Goal: Task Accomplishment & Management: Complete application form

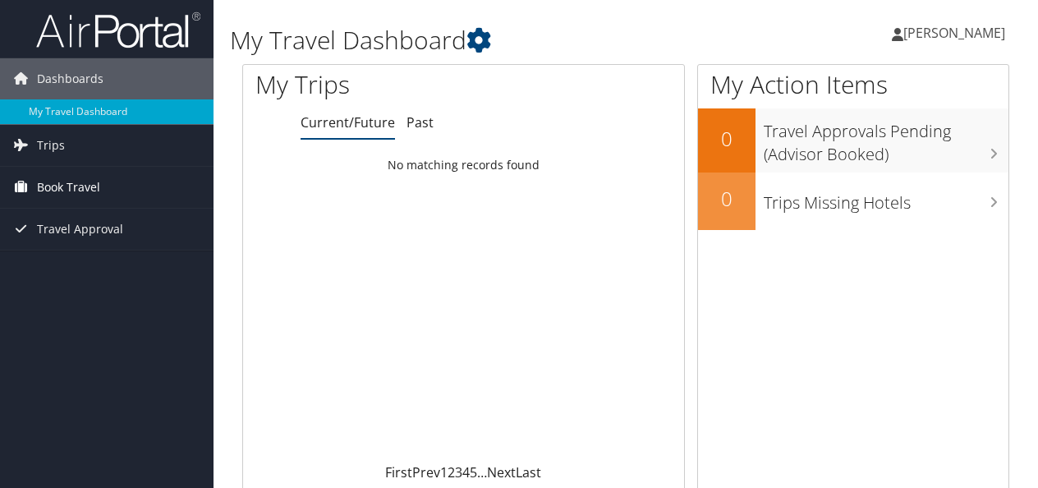
drag, startPoint x: 0, startPoint y: 0, endPoint x: 99, endPoint y: 187, distance: 211.5
click at [99, 187] on span "Book Travel" at bounding box center [68, 187] width 63 height 41
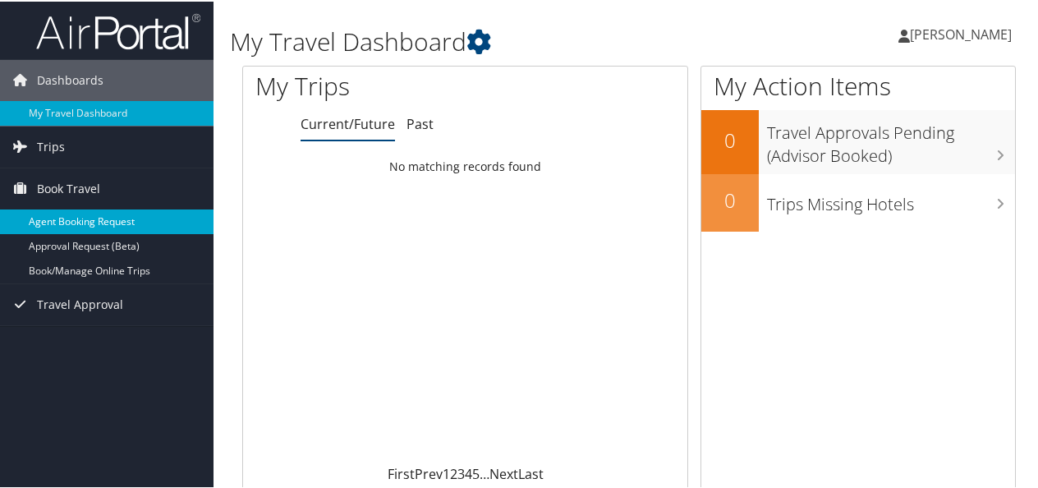
click at [100, 217] on link "Agent Booking Request" at bounding box center [106, 220] width 213 height 25
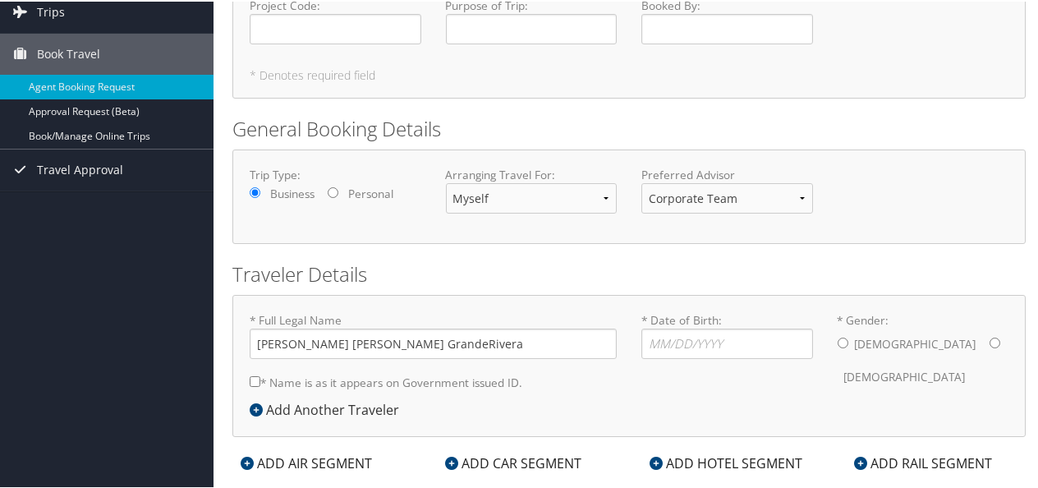
scroll to position [141, 0]
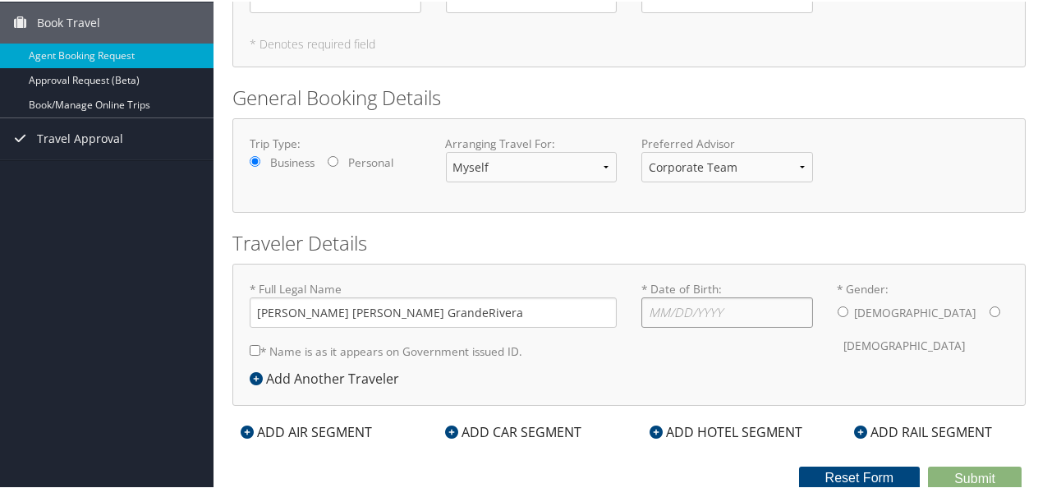
click at [671, 304] on input "* Date of Birth: Invalid Date" at bounding box center [727, 311] width 172 height 30
type input "[DATE]"
click at [989, 307] on input "* Gender: [DEMOGRAPHIC_DATA] [DEMOGRAPHIC_DATA]" at bounding box center [994, 310] width 11 height 11
radio input "true"
click at [655, 429] on icon at bounding box center [655, 430] width 13 height 13
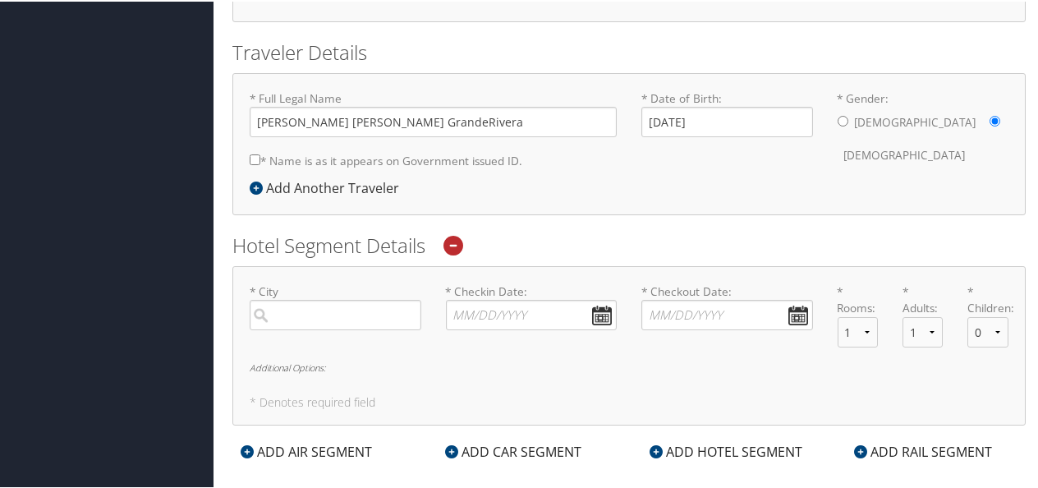
scroll to position [332, 0]
click at [391, 309] on input "search" at bounding box center [336, 313] width 172 height 30
type input "a"
click at [356, 309] on input "[GEOGRAPHIC_DATA]" at bounding box center [336, 313] width 172 height 30
type input "a"
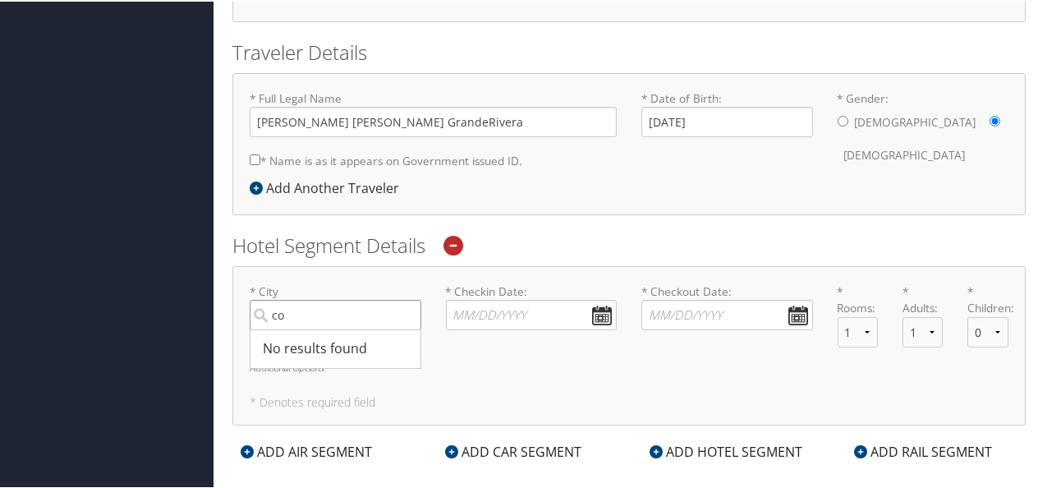
type input "c"
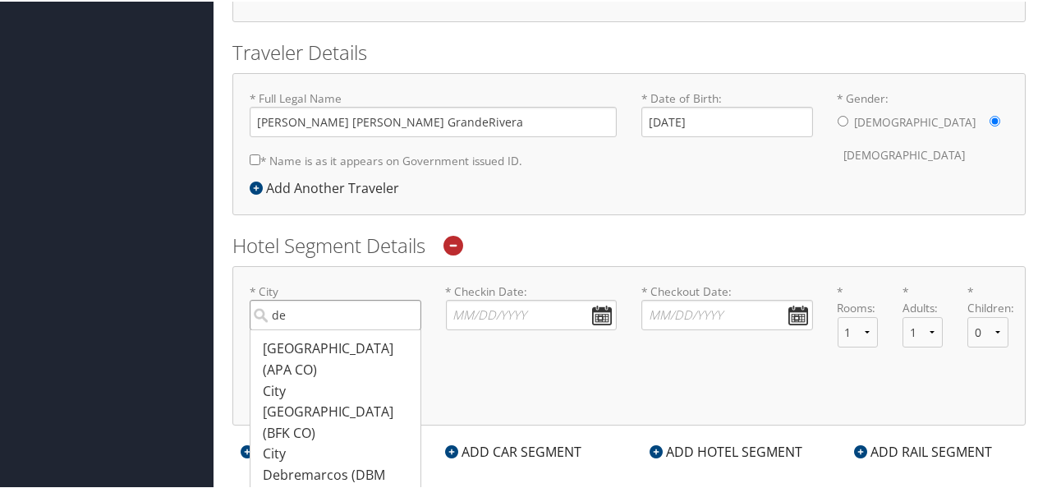
type input "d"
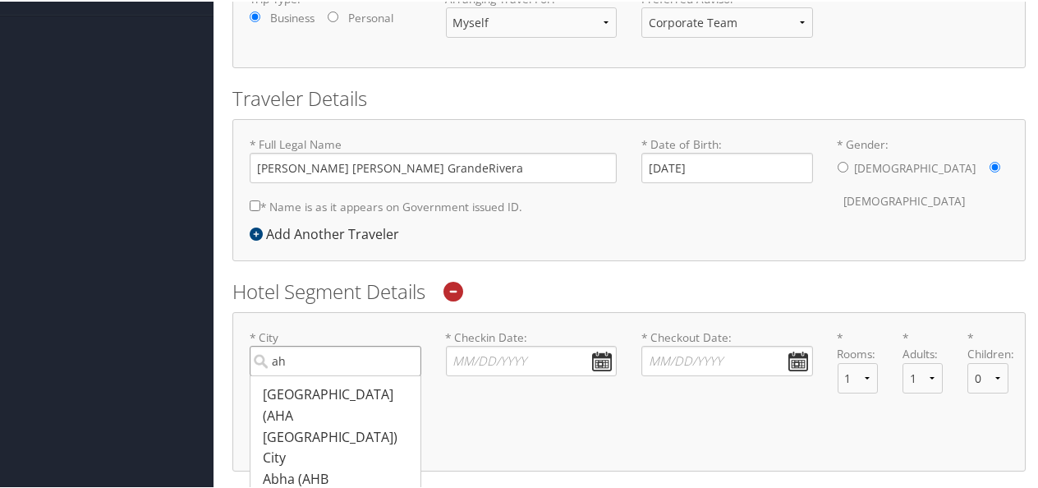
scroll to position [292, 0]
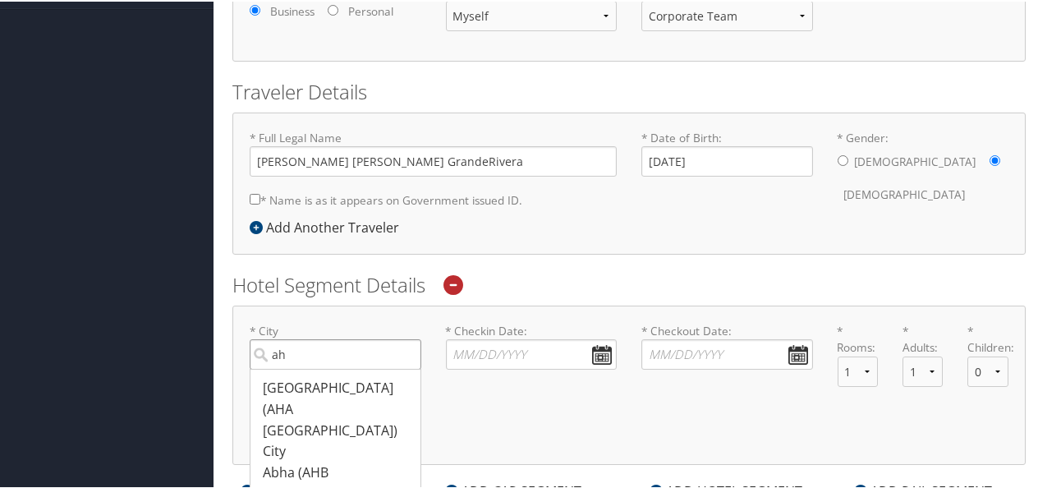
click at [362, 351] on input "ah" at bounding box center [336, 352] width 172 height 30
type input "a"
click at [325, 383] on div "Detroit (DET MI)" at bounding box center [337, 397] width 149 height 42
click at [325, 368] on input "det" at bounding box center [336, 352] width 172 height 30
type input "[GEOGRAPHIC_DATA]"
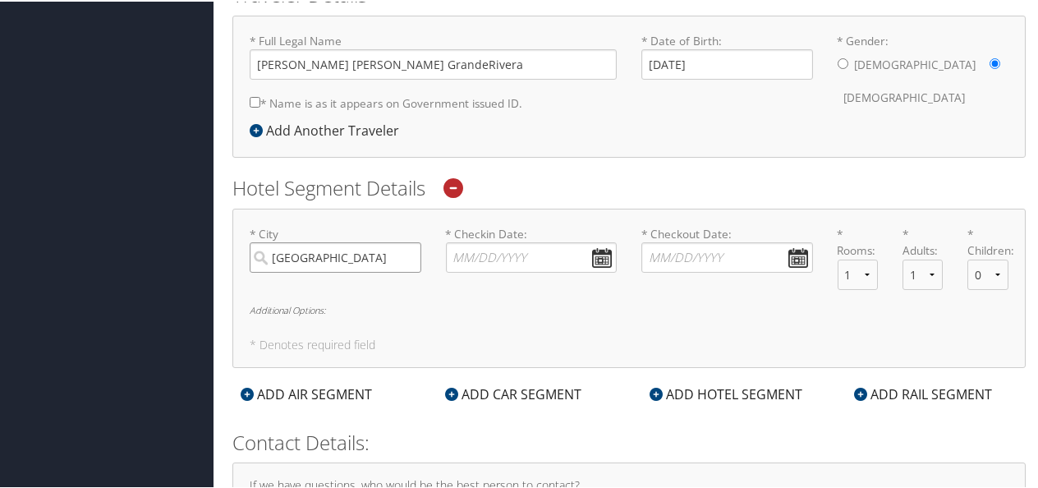
scroll to position [388, 0]
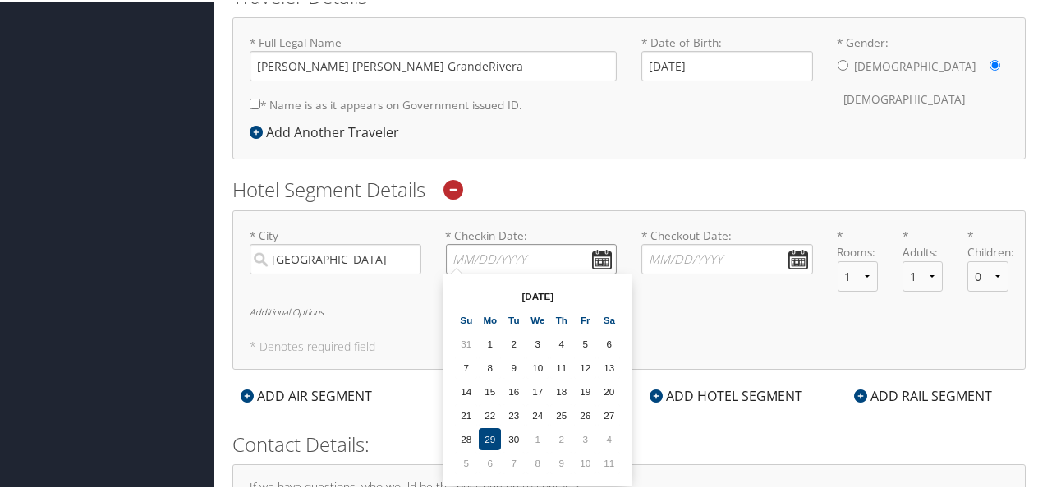
click at [523, 251] on input "* Checkin Date: Dates must be valid" at bounding box center [532, 257] width 172 height 30
click at [512, 438] on td "30" at bounding box center [513, 437] width 22 height 22
type input "[DATE]"
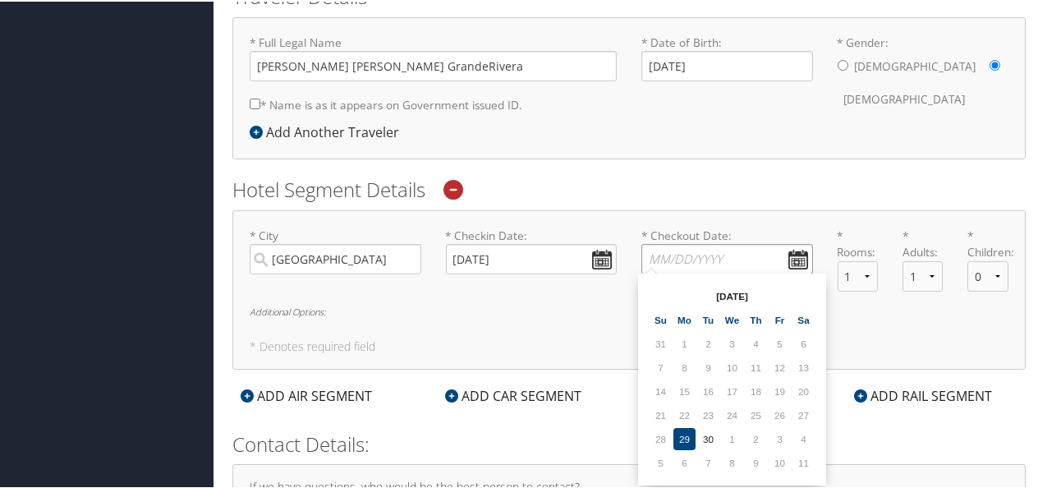
click at [789, 251] on input "* Checkout Date: Dates must be valid" at bounding box center [727, 257] width 172 height 30
click at [783, 439] on td "3" at bounding box center [780, 437] width 22 height 22
type input "[DATE]"
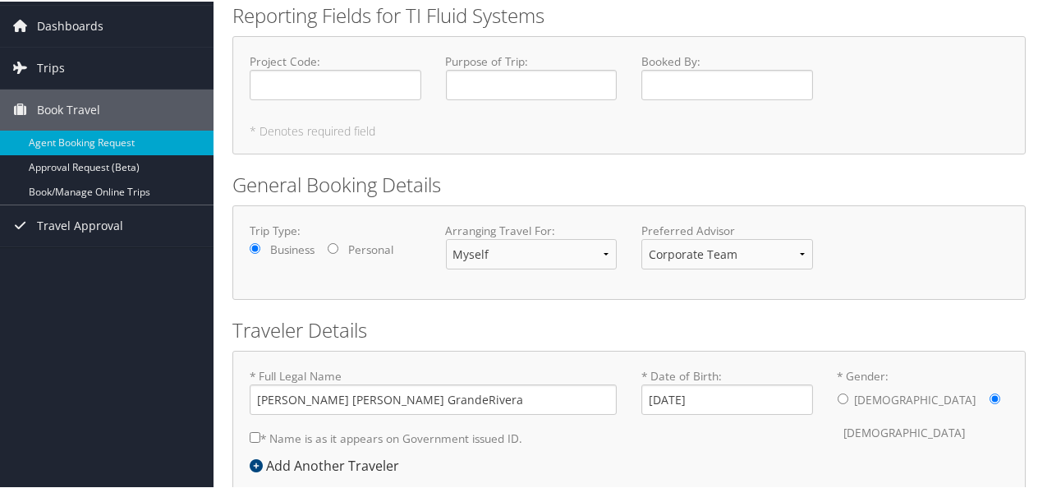
scroll to position [0, 0]
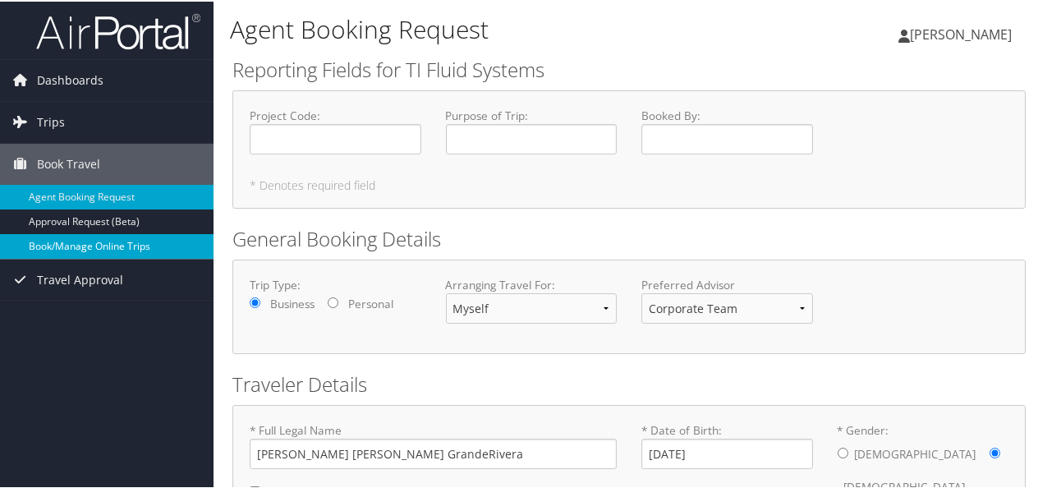
click at [129, 243] on link "Book/Manage Online Trips" at bounding box center [106, 244] width 213 height 25
